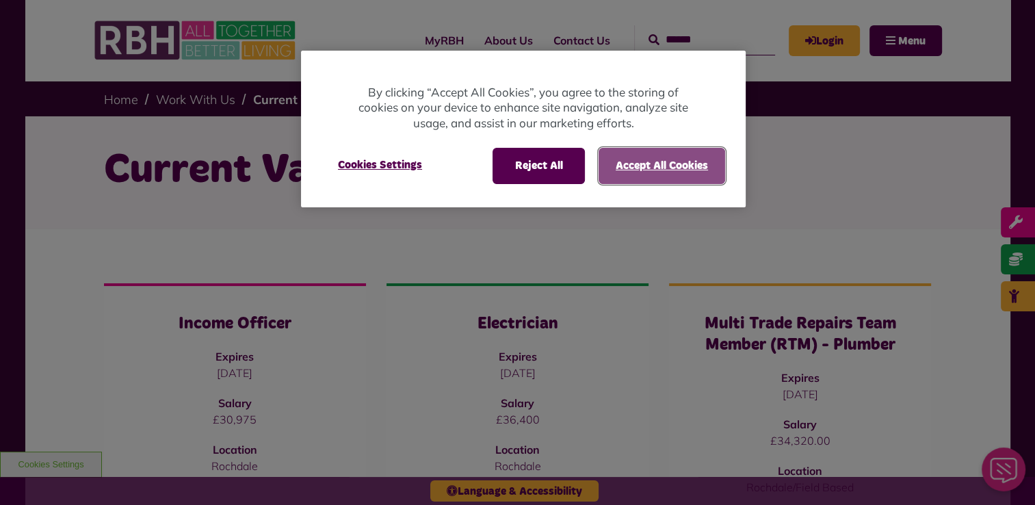
click at [670, 163] on button "Accept All Cookies" at bounding box center [661, 166] width 127 height 36
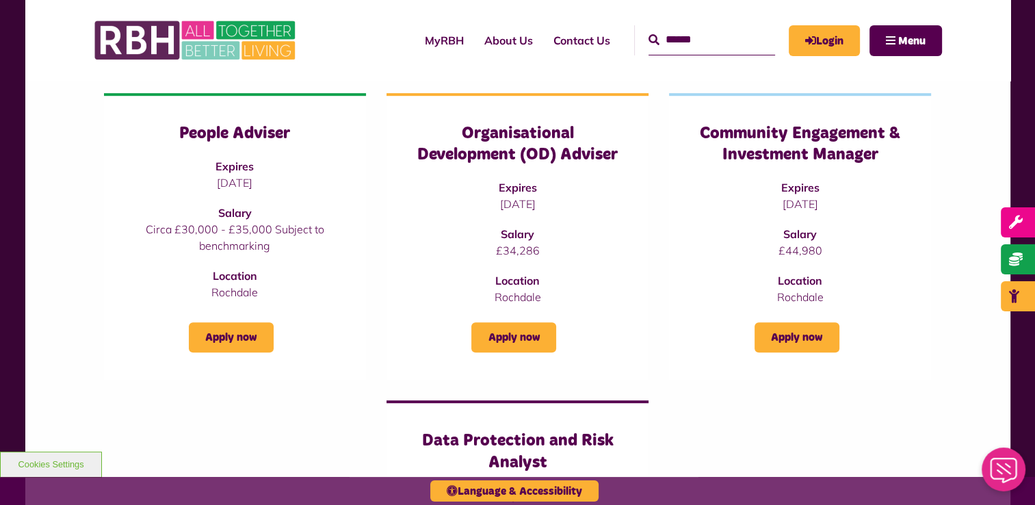
scroll to position [829, 0]
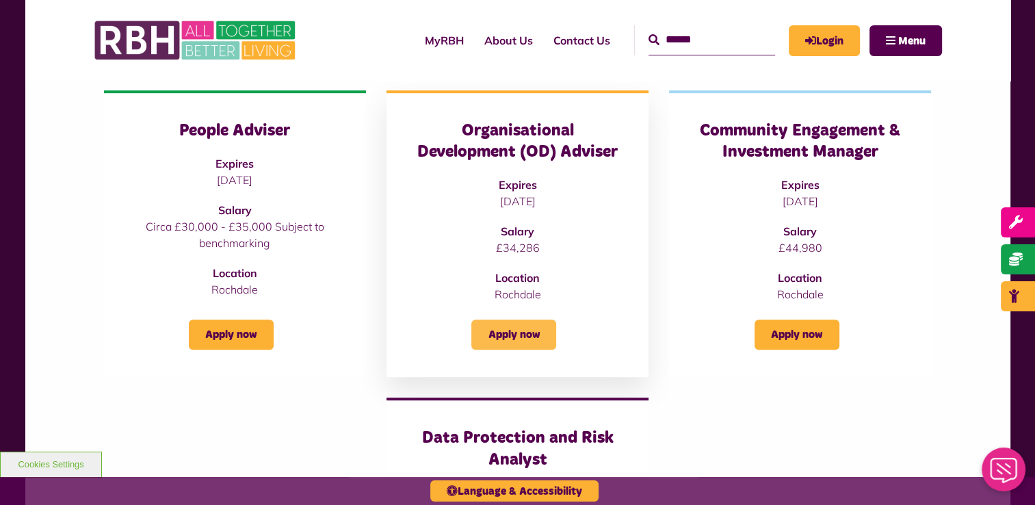
click at [504, 337] on link "Apply now" at bounding box center [513, 334] width 85 height 30
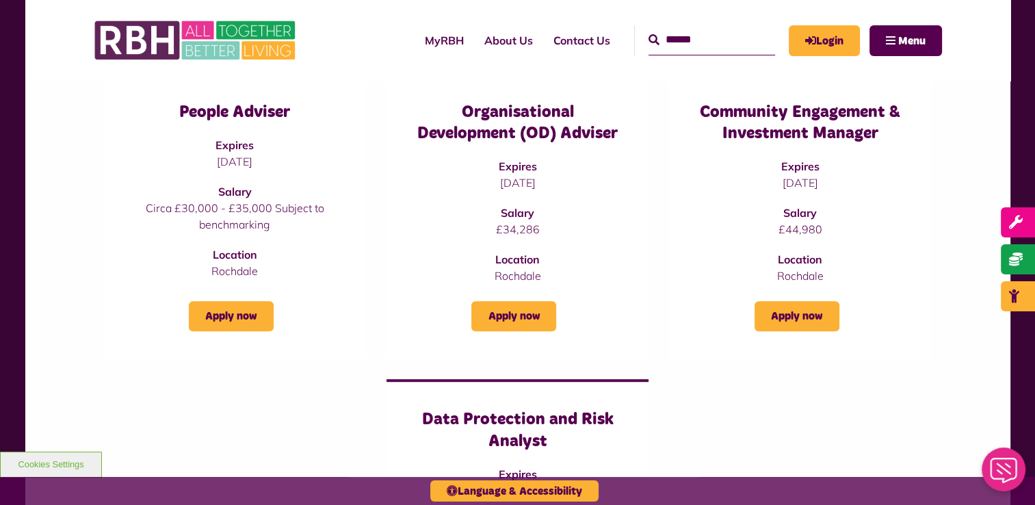
scroll to position [853, 0]
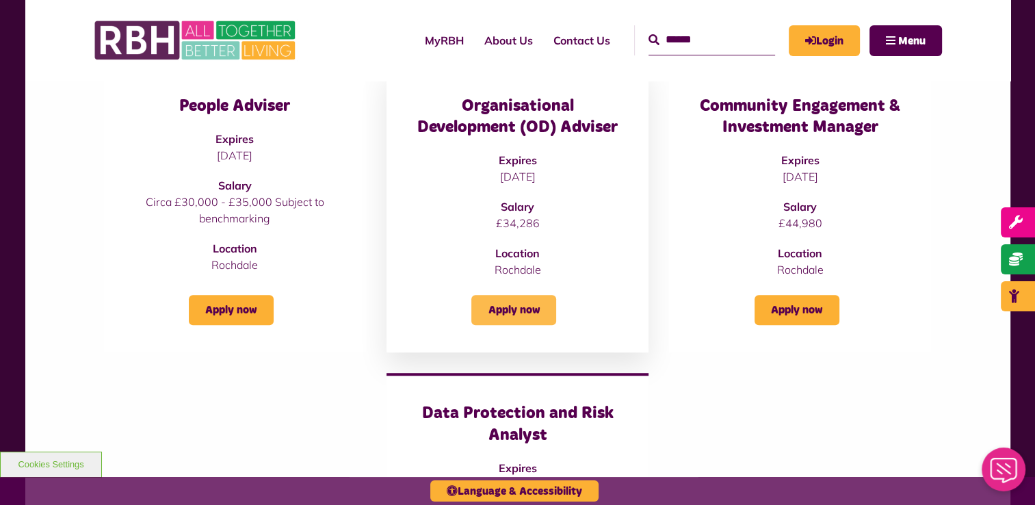
click at [524, 313] on link "Apply now" at bounding box center [513, 310] width 85 height 30
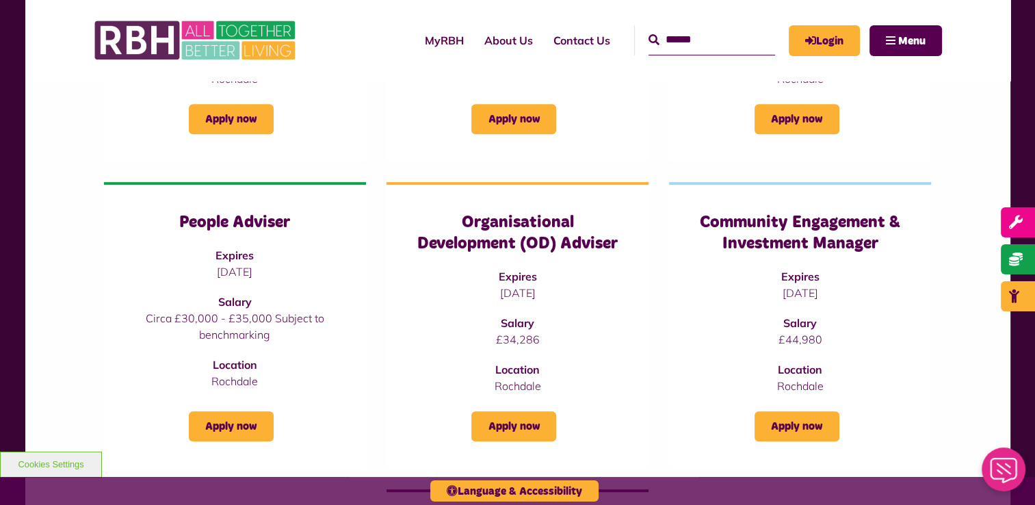
scroll to position [728, 0]
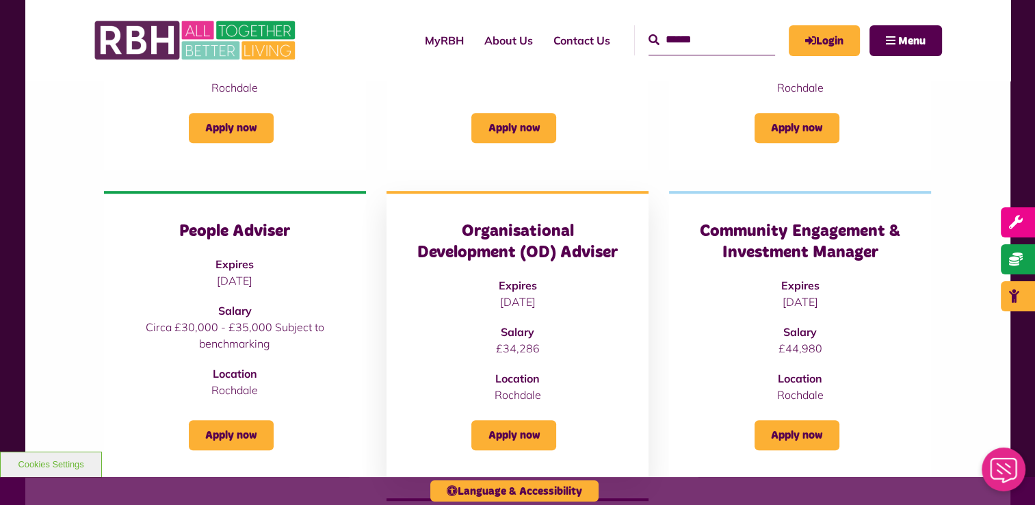
click at [542, 250] on h3 "Organisational Development (OD) Adviser" at bounding box center [517, 242] width 207 height 42
click at [514, 422] on link "Apply now" at bounding box center [513, 435] width 85 height 30
